Goal: Browse casually: Explore the website without a specific task or goal

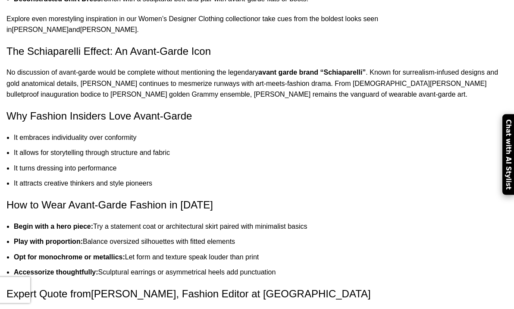
scroll to position [1046, 0]
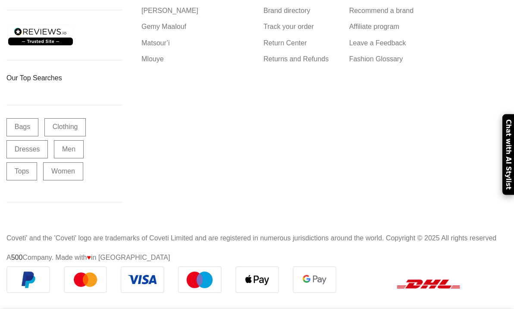
scroll to position [2573, 0]
